Goal: Task Accomplishment & Management: Use online tool/utility

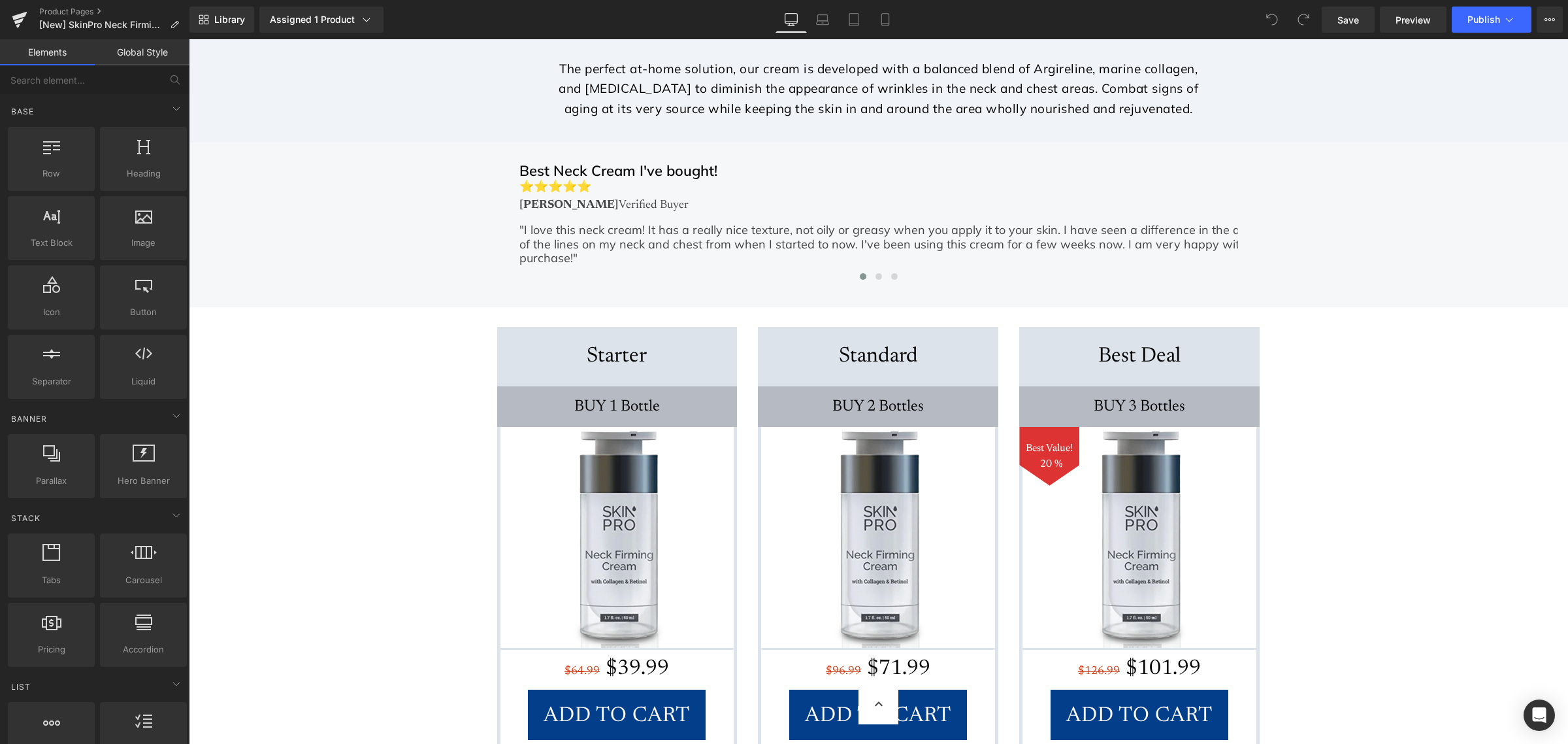
scroll to position [2124, 0]
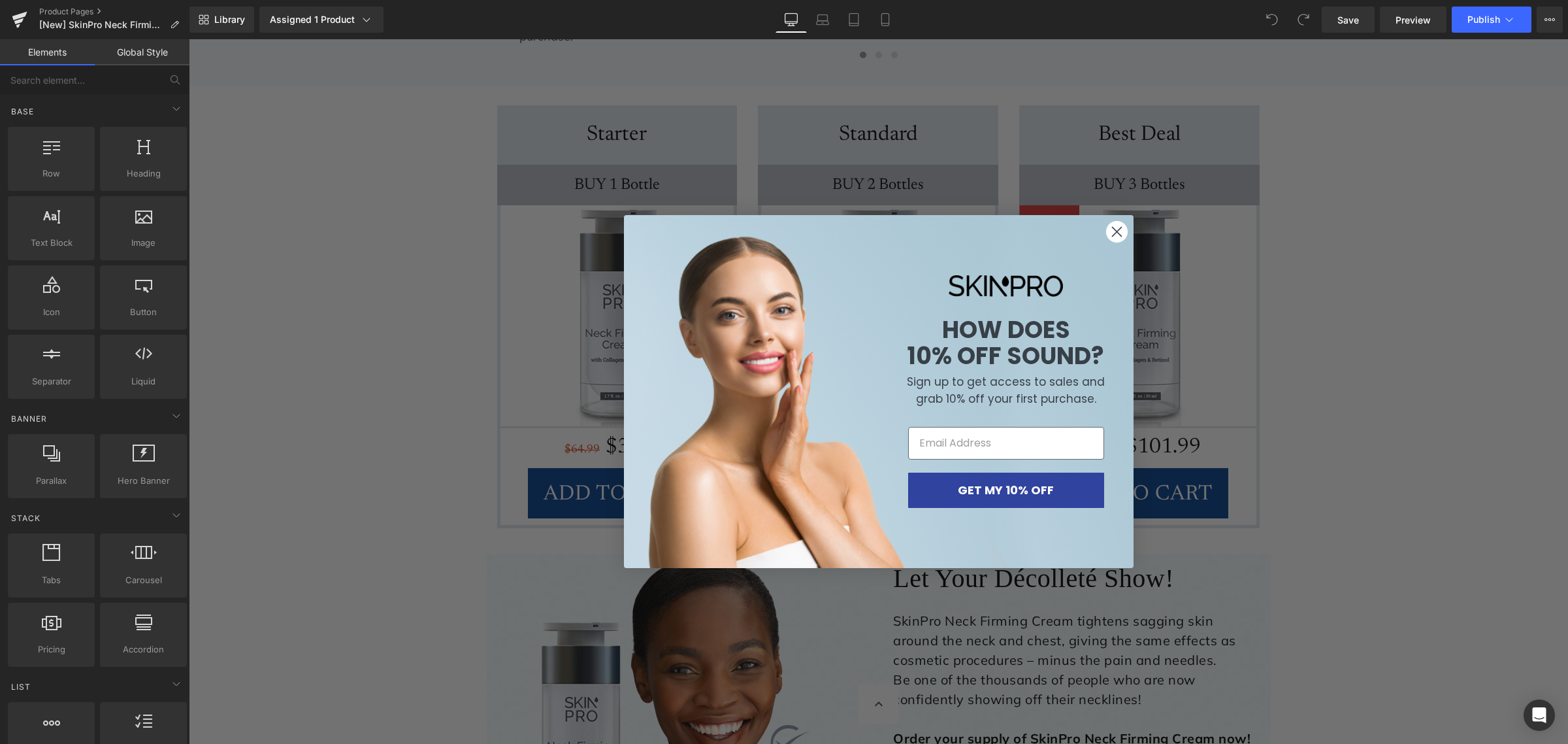
click at [1113, 236] on icon "Close dialog" at bounding box center [1117, 232] width 9 height 9
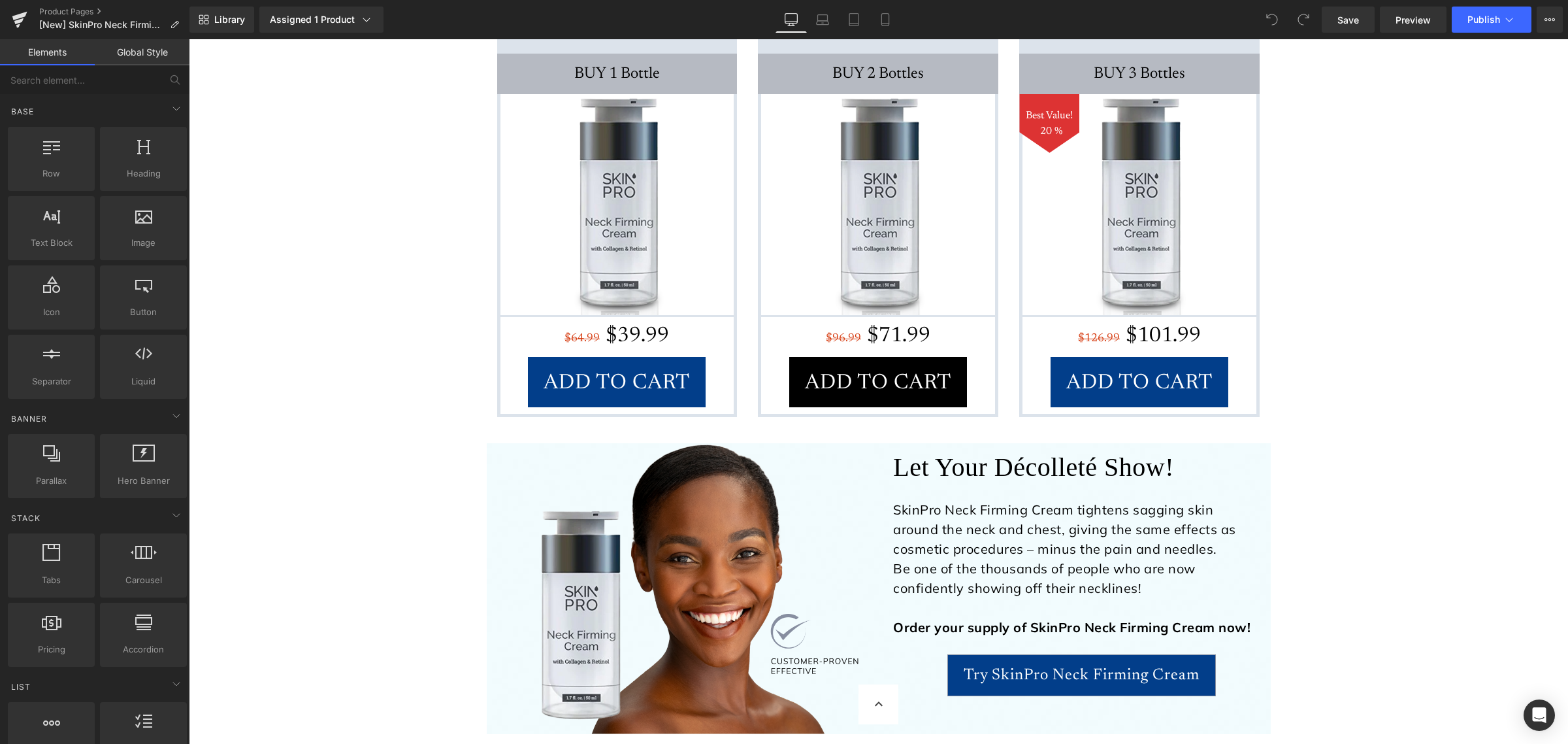
scroll to position [2042, 0]
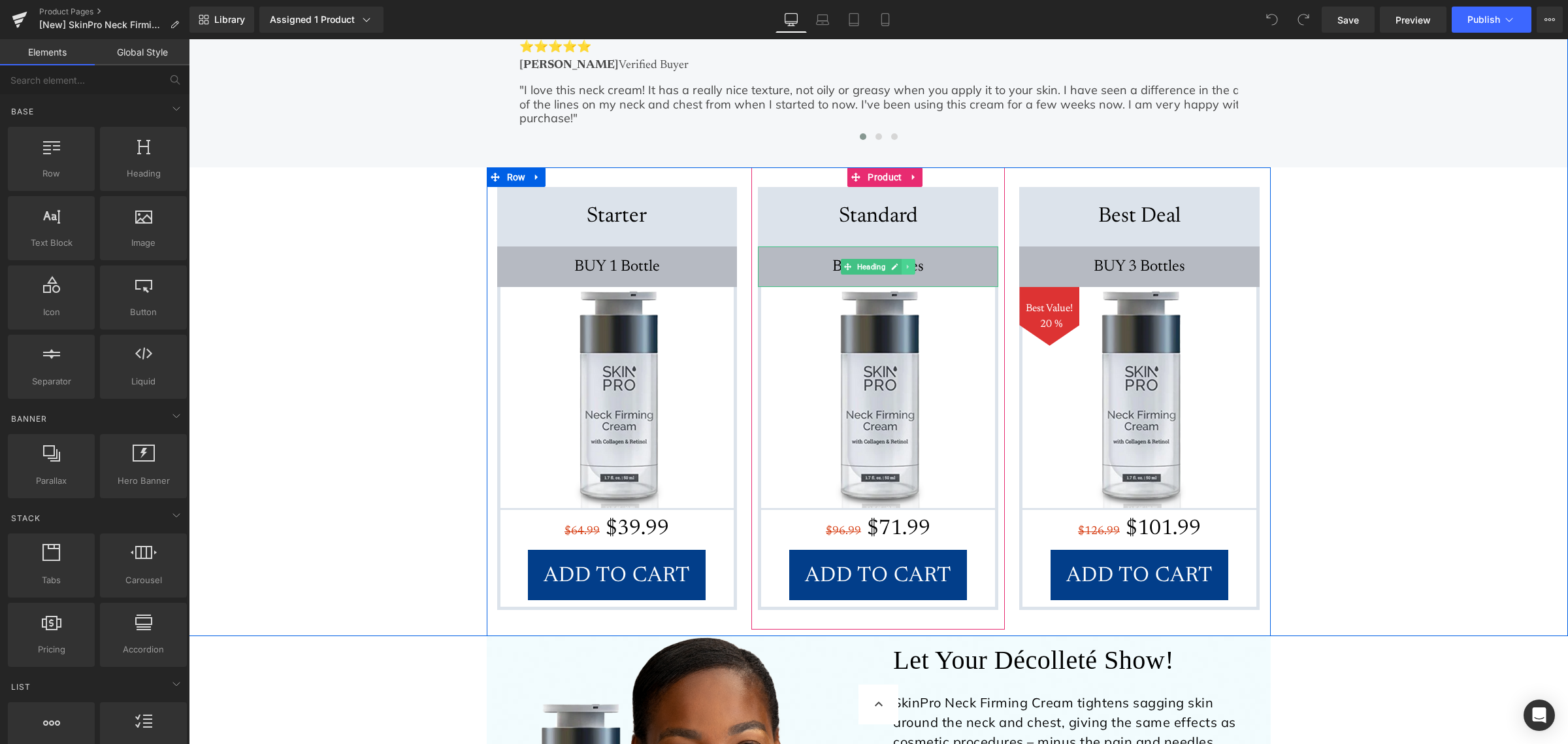
click at [902, 258] on link at bounding box center [908, 266] width 13 height 16
click at [975, 246] on div "BUY 2 Bottles" at bounding box center [878, 266] width 241 height 41
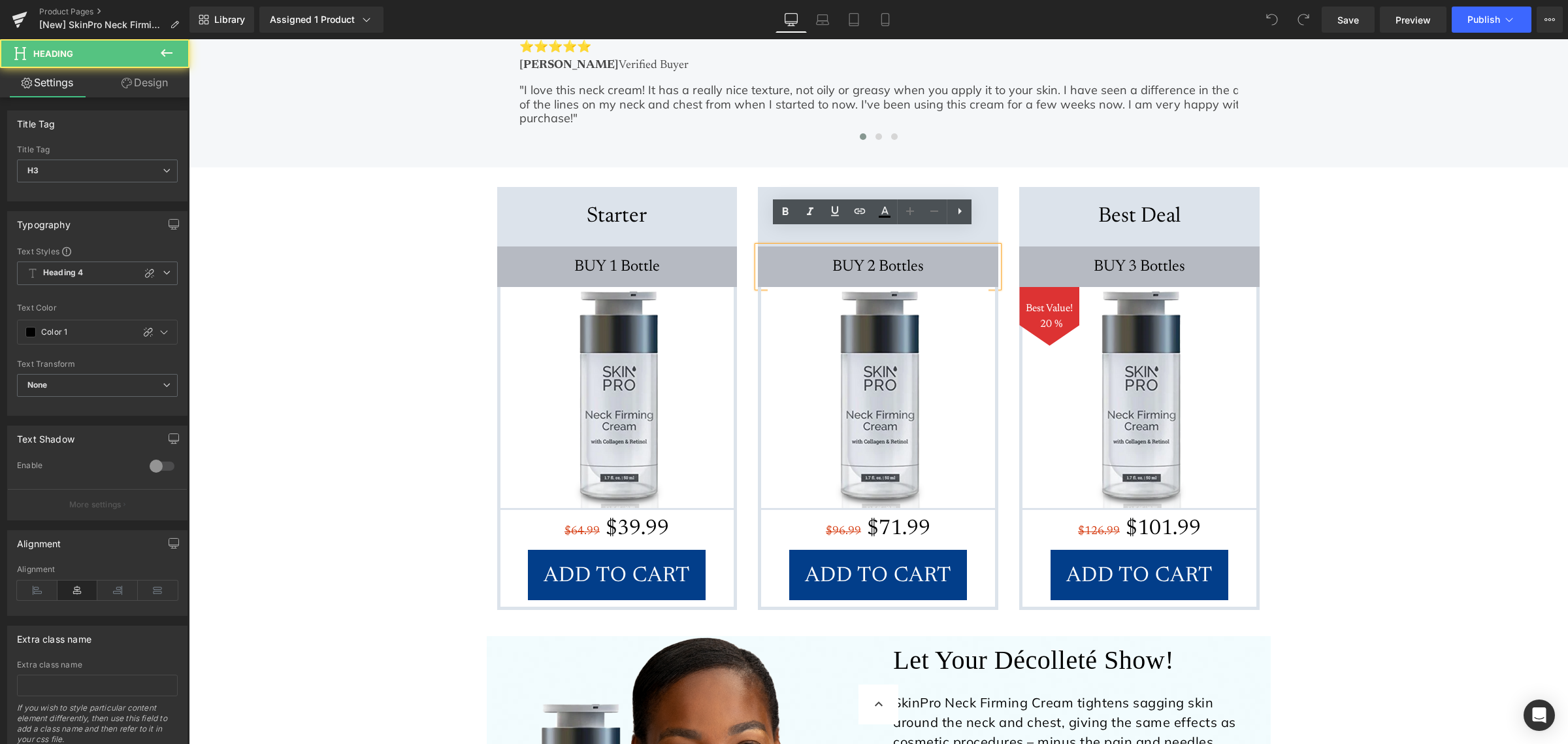
click at [970, 255] on h3 "BUY 2 Bottles" at bounding box center [878, 266] width 241 height 23
click at [962, 246] on div "BUY 2 Bottles Heading" at bounding box center [878, 266] width 241 height 41
click at [1433, 233] on div "Best Neck Cream I've bought! ⭐⭐⭐⭐⭐ [PERSON_NAME] Verified Buyer Heading "I love…" at bounding box center [879, 319] width 1380 height 633
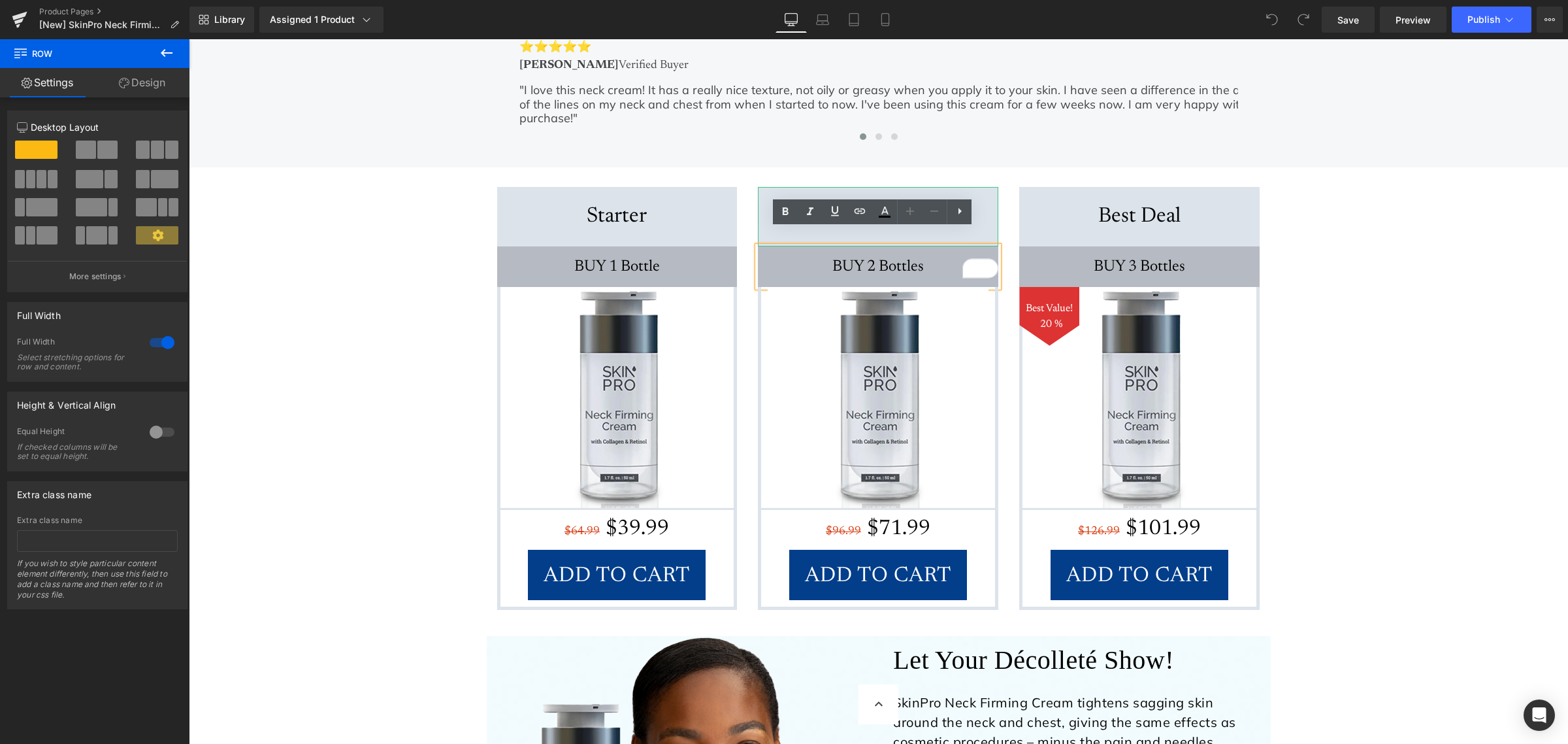
click at [981, 186] on div "Standard" at bounding box center [878, 216] width 241 height 59
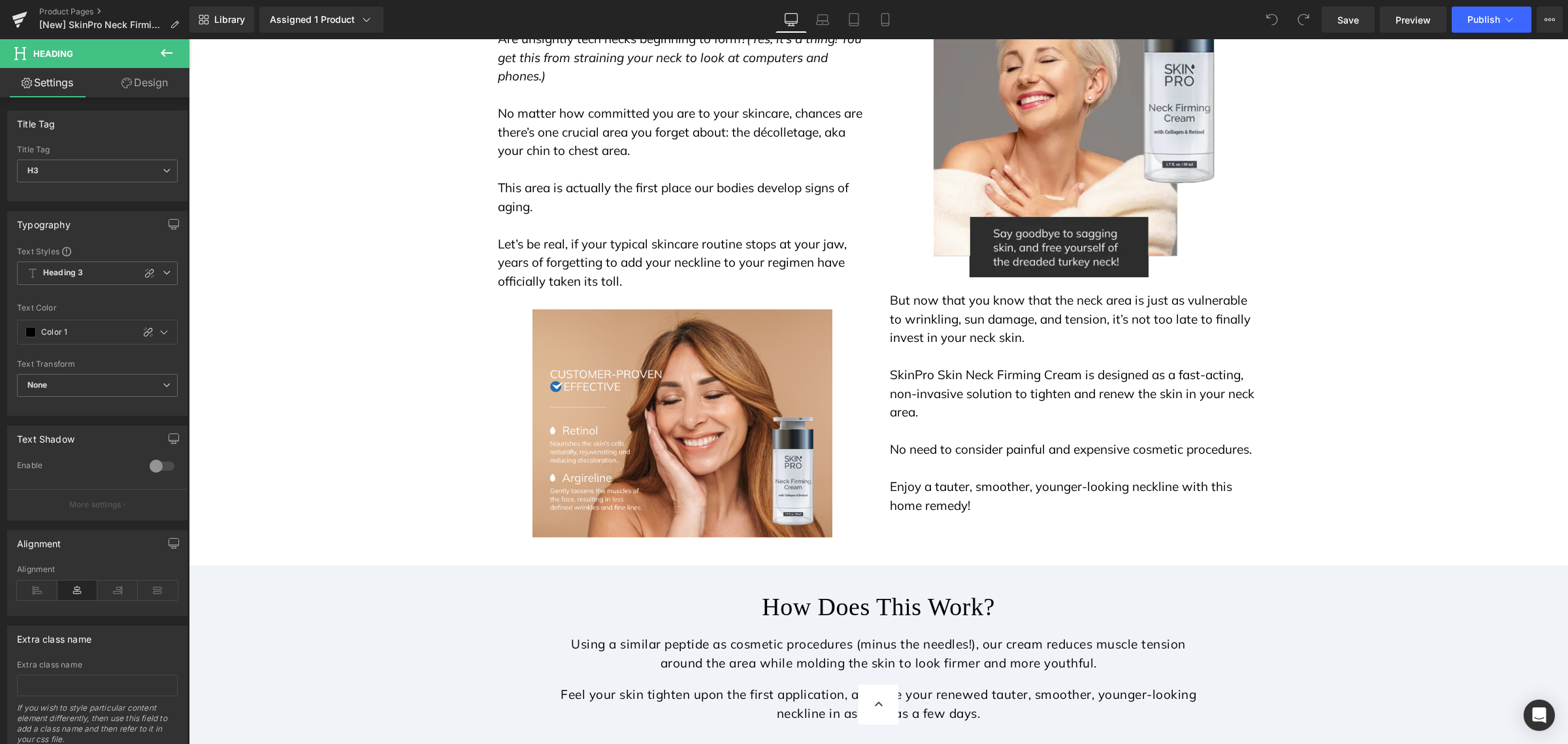
scroll to position [653, 0]
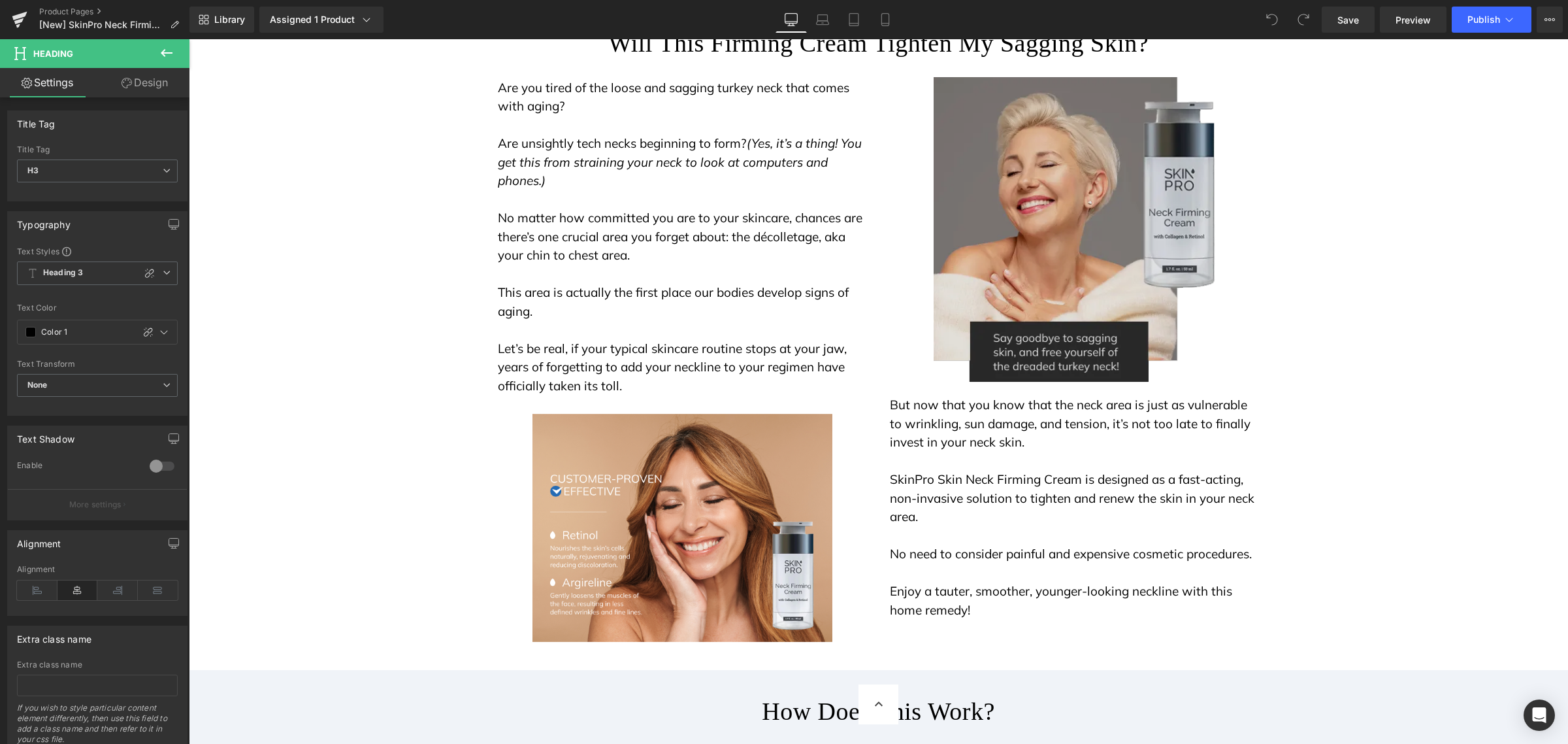
click at [1040, 308] on img at bounding box center [1074, 225] width 281 height 318
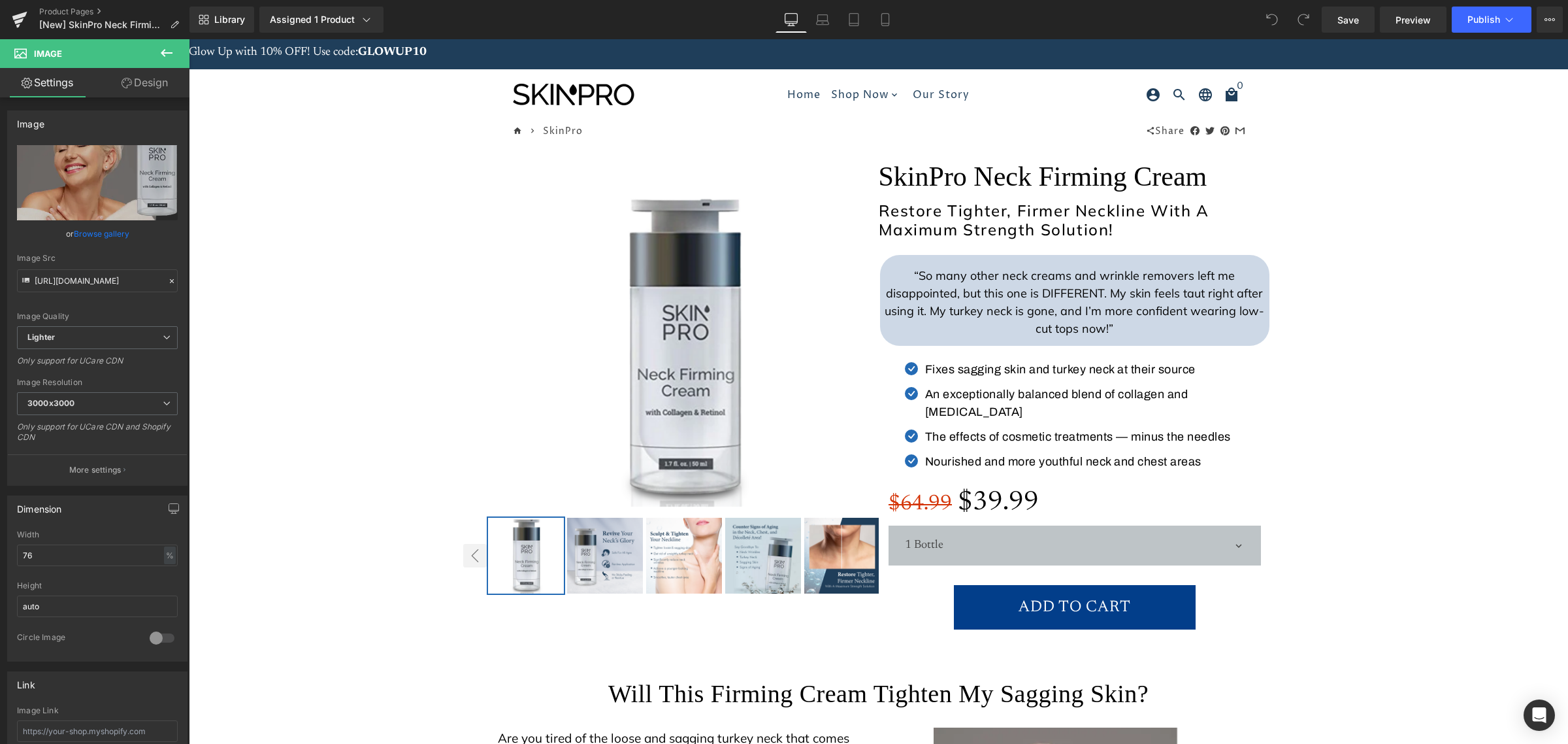
scroll to position [0, 0]
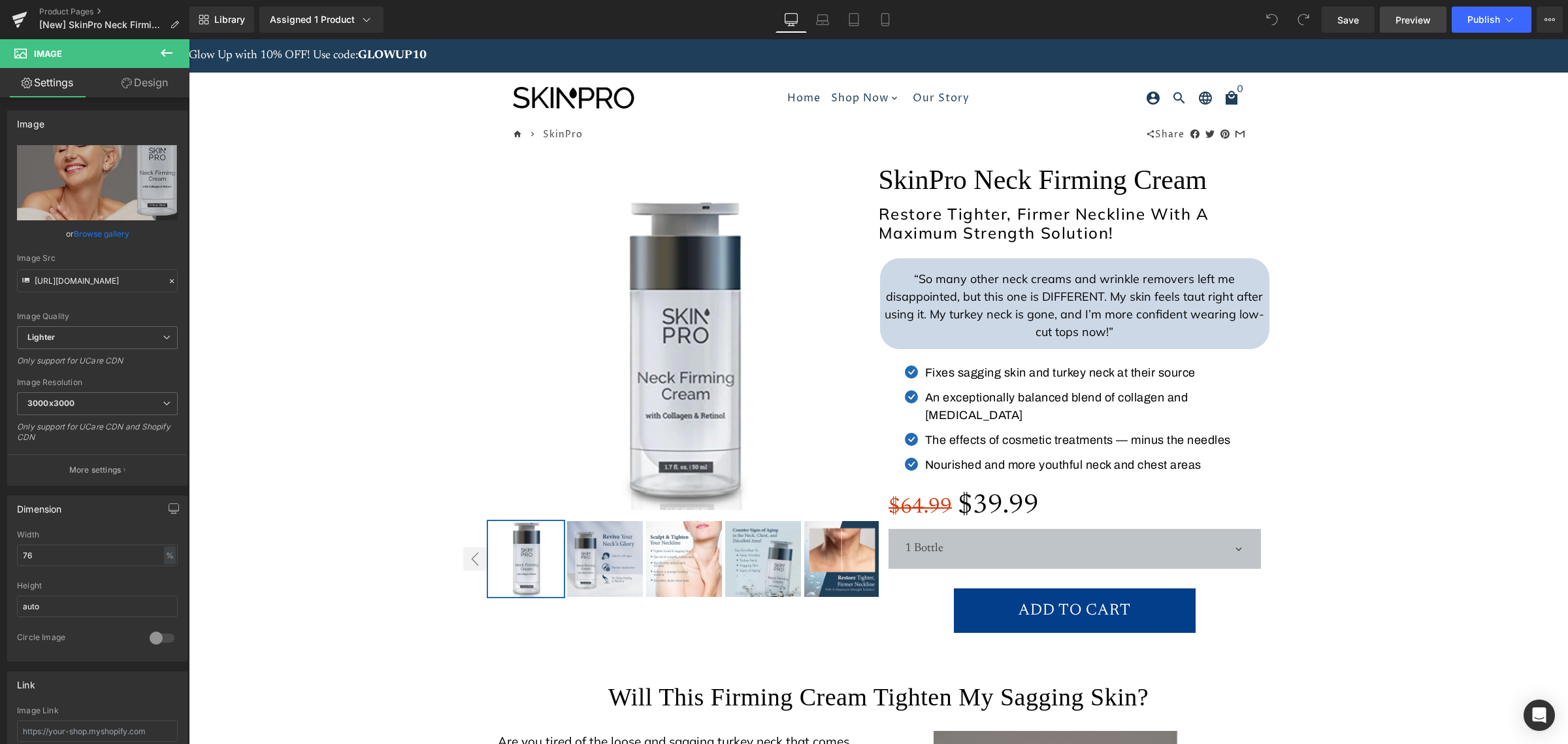
click at [1402, 26] on span "Preview" at bounding box center [1414, 20] width 36 height 13
click at [1558, 14] on button "View Live Page View with current Template Save Template to Library Schedule Pub…" at bounding box center [1549, 19] width 26 height 26
